Goal: Navigation & Orientation: Find specific page/section

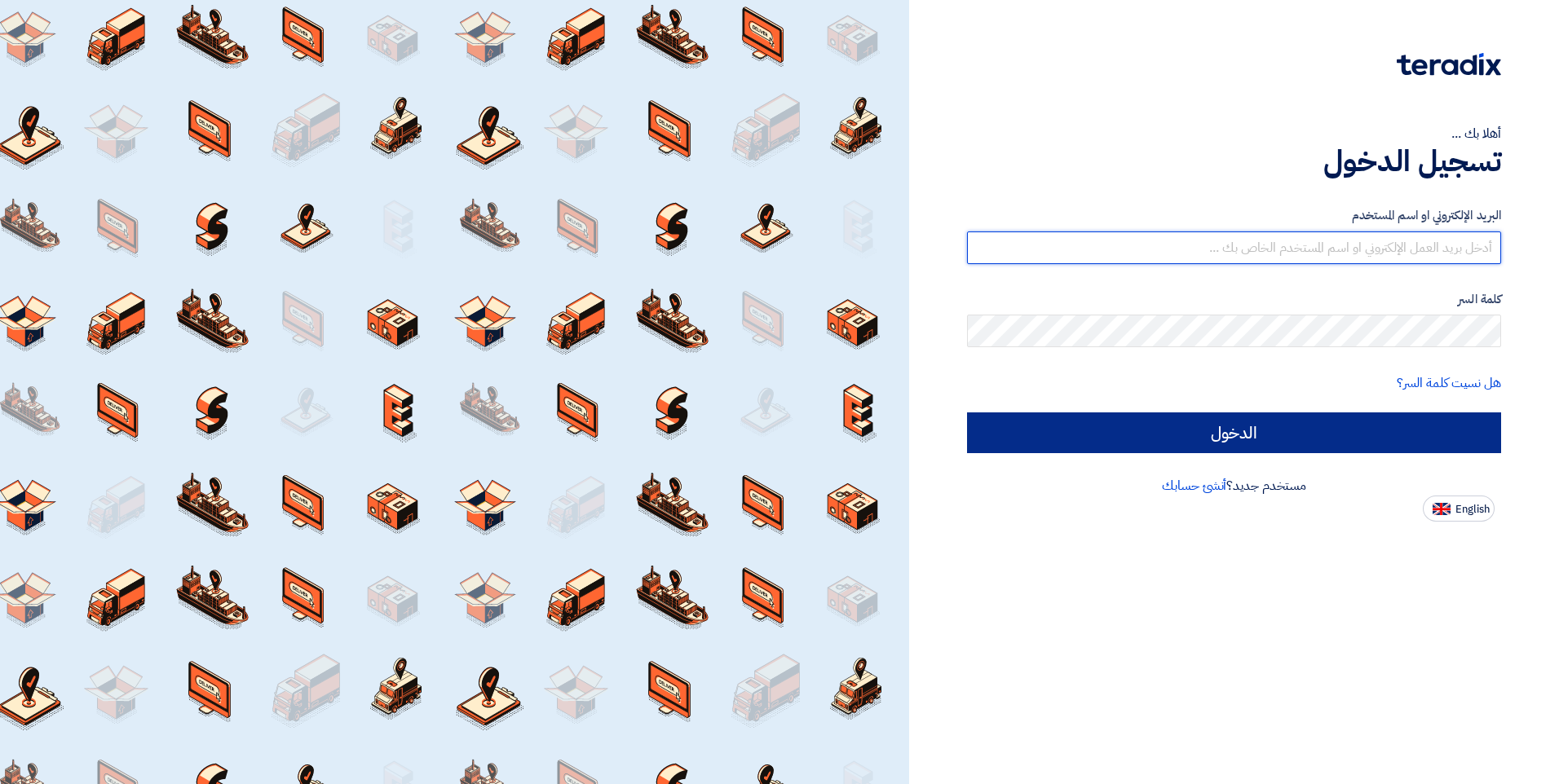
type input "[EMAIL_ADDRESS][DOMAIN_NAME]"
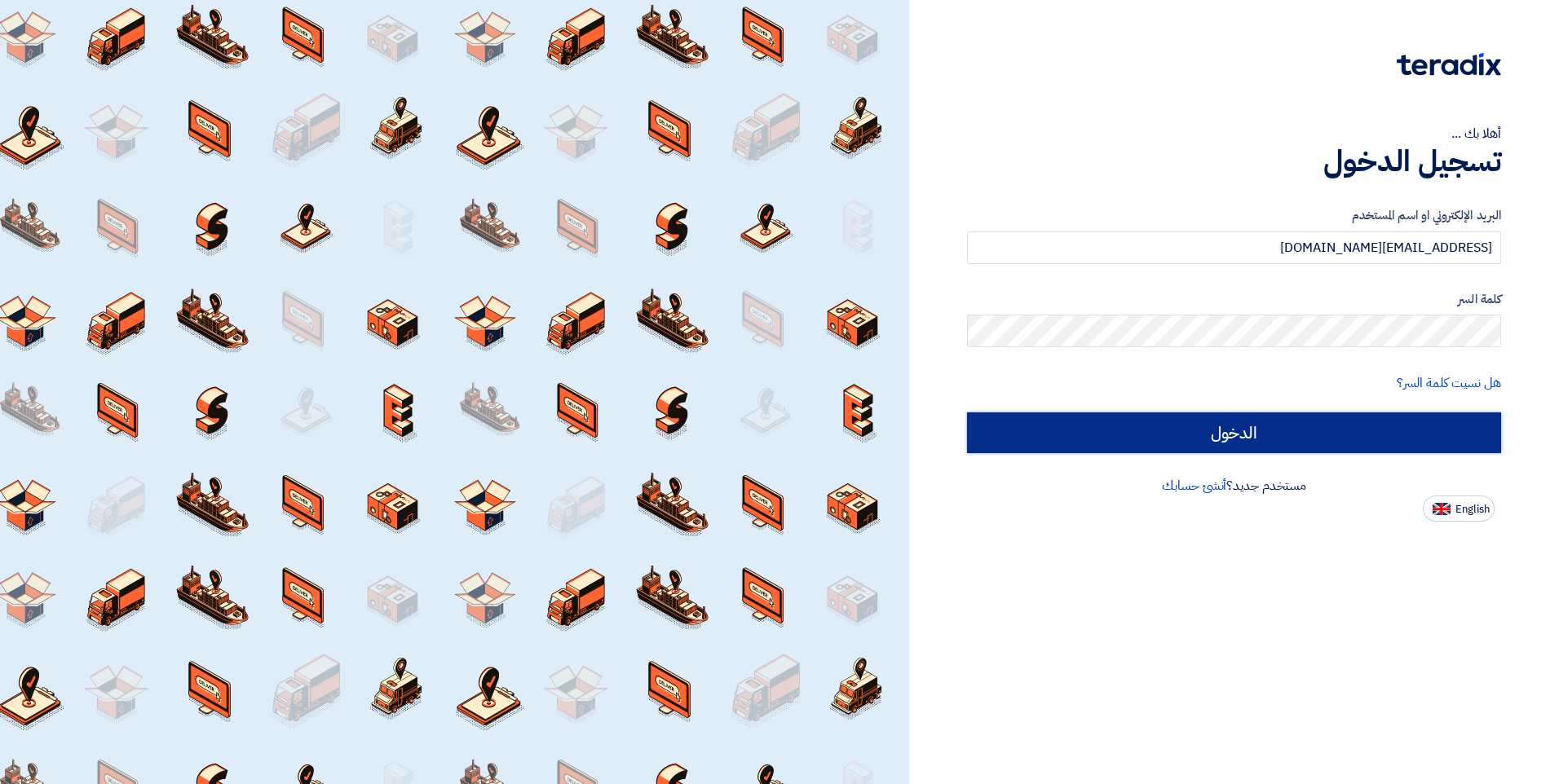
click at [1162, 413] on input "الدخول" at bounding box center [1233, 433] width 534 height 41
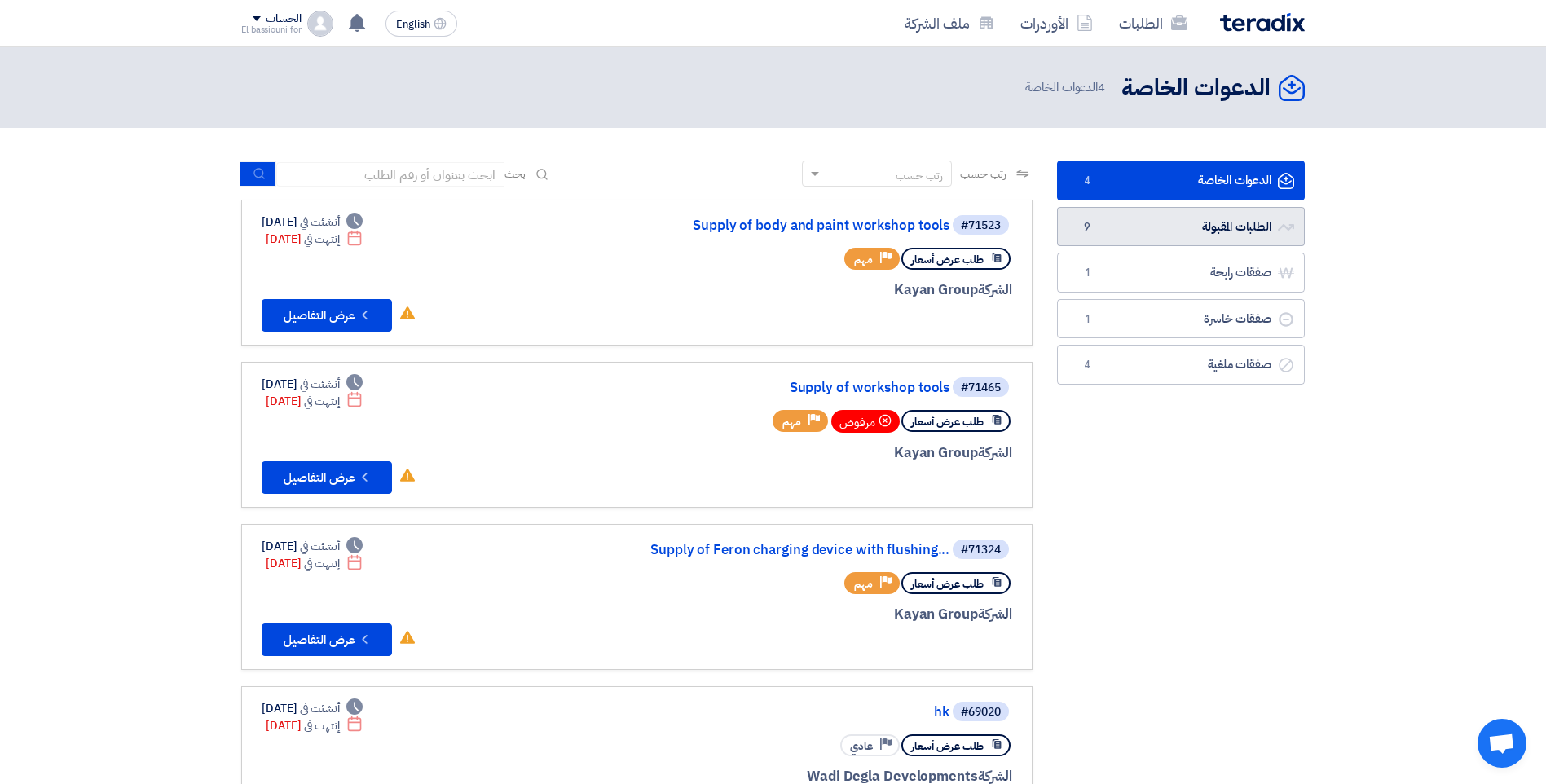
click at [1168, 235] on link "الطلبات المقبولة الطلبات المقبولة 9" at bounding box center [1181, 227] width 248 height 40
